Goal: Obtain resource: Download file/media

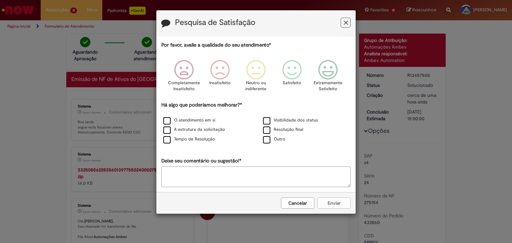
click at [292, 201] on button "Cancelar" at bounding box center [297, 203] width 33 height 11
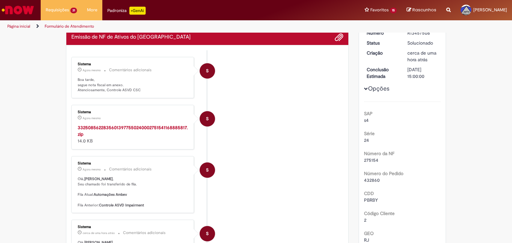
scroll to position [33, 0]
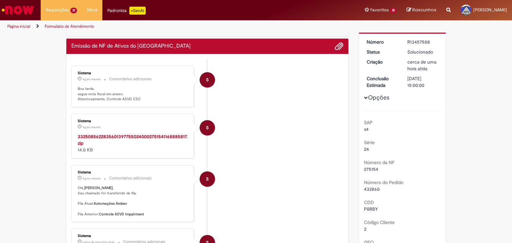
click at [169, 135] on strong "33250856228356013977550240002751541168885817.zip" at bounding box center [133, 140] width 110 height 13
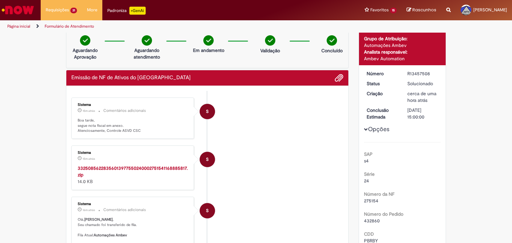
scroll to position [0, 0]
